Goal: Information Seeking & Learning: Learn about a topic

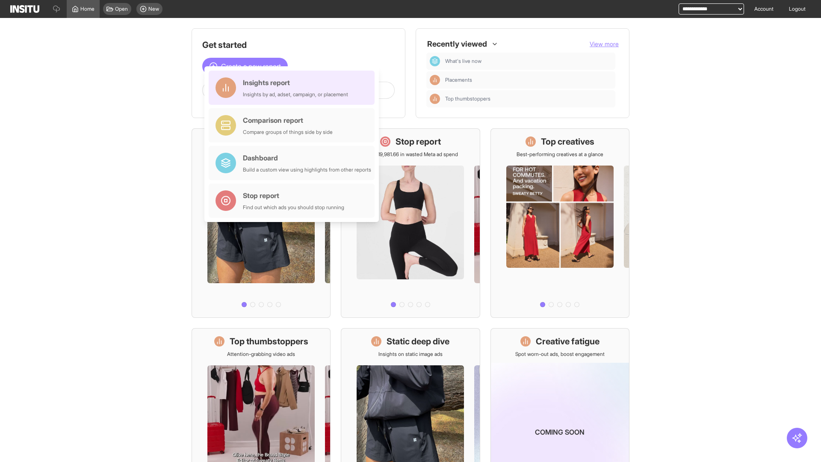
click at [294, 88] on div "Insights report Insights by ad, adset, campaign, or placement" at bounding box center [295, 87] width 105 height 21
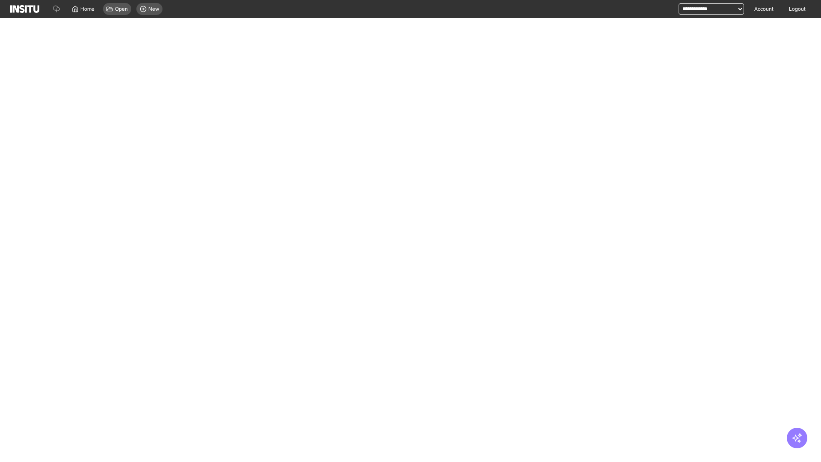
select select "**"
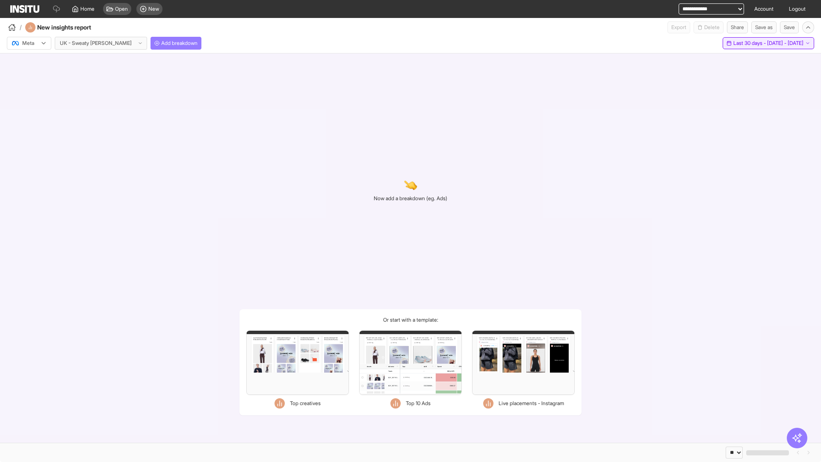
click at [749, 43] on span "Last 30 days - [DATE] - [DATE]" at bounding box center [768, 43] width 70 height 7
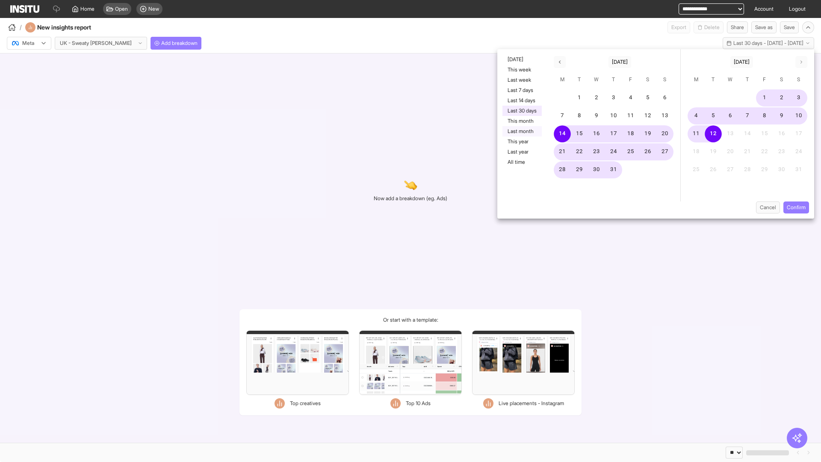
click at [521, 131] on button "Last month" at bounding box center [521, 131] width 39 height 10
